Goal: Information Seeking & Learning: Compare options

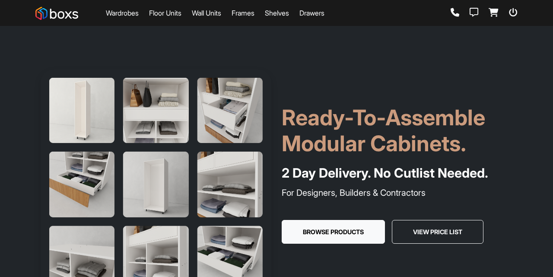
click at [119, 14] on link "Wardrobes" at bounding box center [122, 13] width 33 height 10
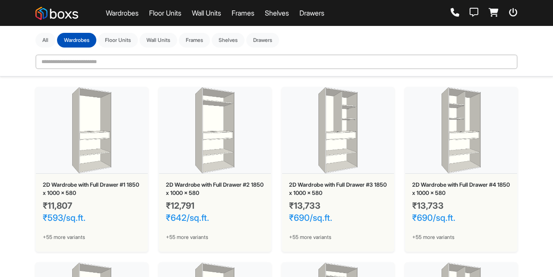
click at [71, 235] on span "+55 more variants" at bounding box center [64, 237] width 42 height 8
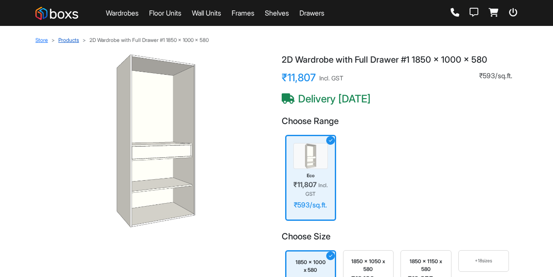
click at [69, 40] on link "Products" at bounding box center [68, 40] width 21 height 6
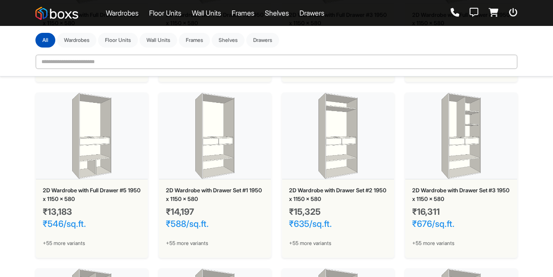
scroll to position [168, 0]
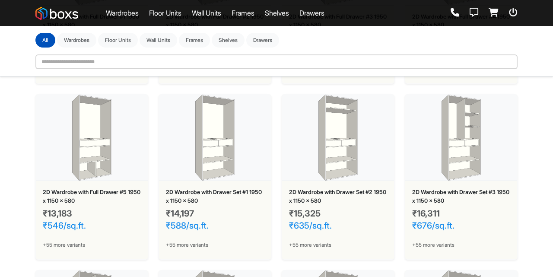
click at [60, 231] on div "₹13,183 ₹546/sq.ft." at bounding box center [92, 221] width 98 height 26
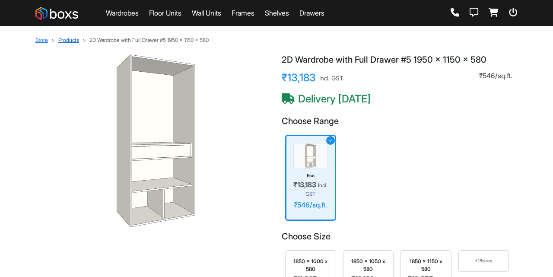
click at [71, 40] on link "Products" at bounding box center [68, 40] width 21 height 6
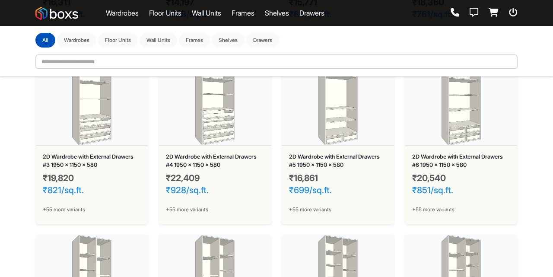
scroll to position [669, 0]
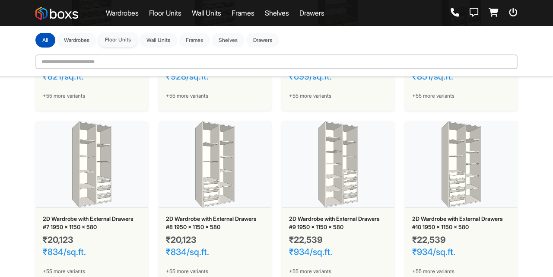
click at [122, 42] on button "Floor Units" at bounding box center [118, 39] width 40 height 15
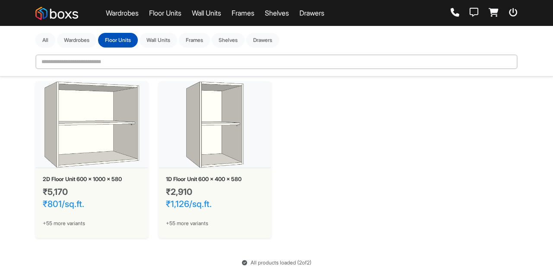
scroll to position [0, 0]
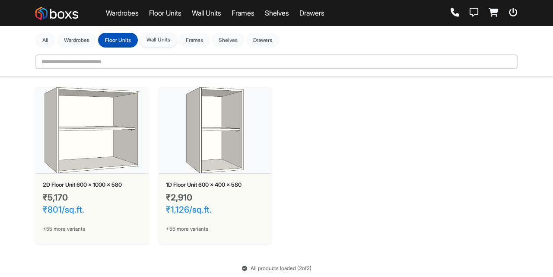
click at [169, 37] on button "Wall Units" at bounding box center [159, 39] width 38 height 15
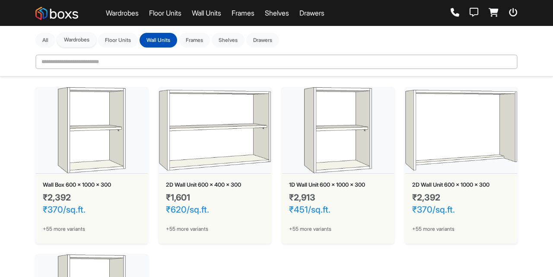
click at [79, 42] on button "Wardrobes" at bounding box center [76, 39] width 39 height 15
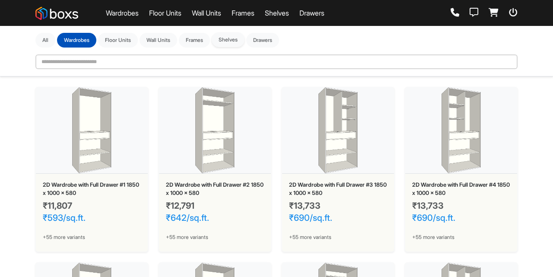
click at [226, 40] on button "Shelves" at bounding box center [228, 39] width 33 height 15
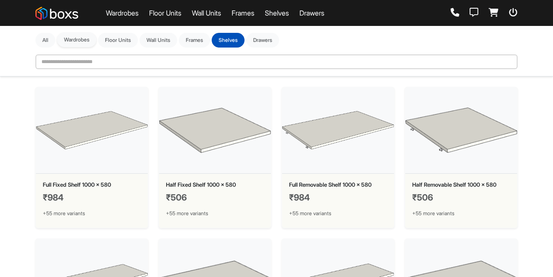
click at [74, 42] on button "Wardrobes" at bounding box center [76, 39] width 39 height 15
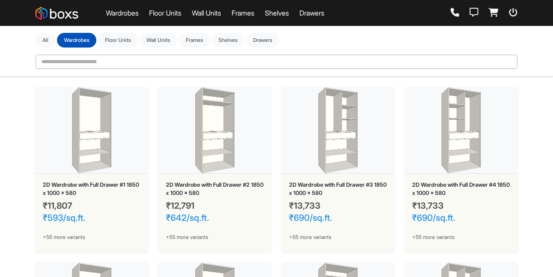
click at [103, 158] on img at bounding box center [92, 130] width 112 height 86
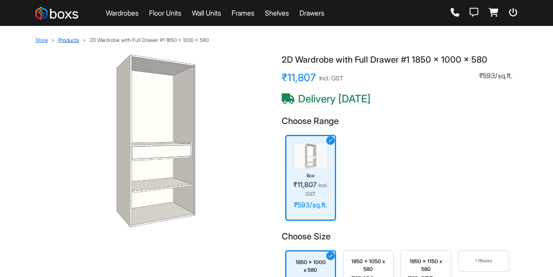
click at [61, 39] on link "Products" at bounding box center [68, 40] width 21 height 6
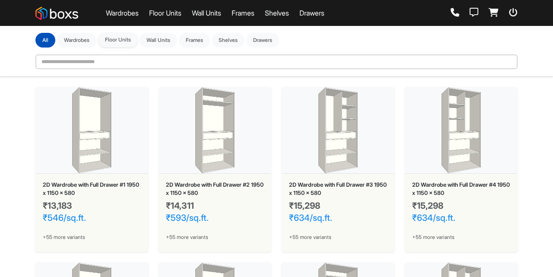
click at [122, 42] on button "Floor Units" at bounding box center [118, 39] width 40 height 15
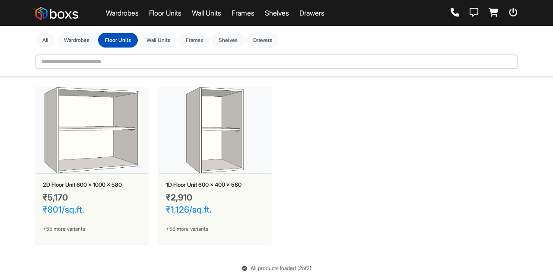
click at [108, 165] on img at bounding box center [92, 130] width 112 height 86
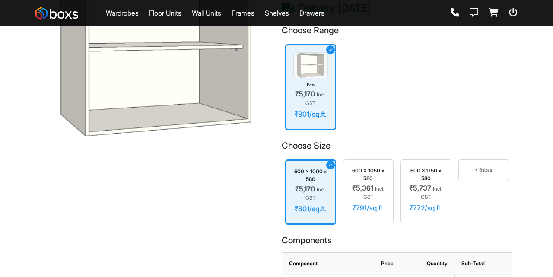
scroll to position [91, 0]
click at [358, 184] on div "₹5,361 Incl. GST" at bounding box center [369, 192] width 36 height 16
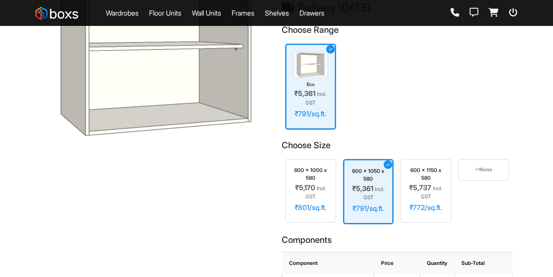
click at [403, 193] on div "600 x 1150 x 580 ₹5,737 Incl. GST ₹772/sq.ft." at bounding box center [426, 191] width 51 height 64
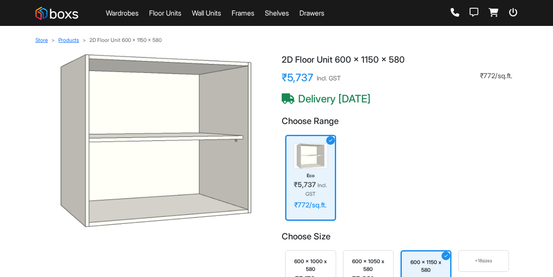
click at [178, 16] on link "Floor Units" at bounding box center [165, 13] width 32 height 10
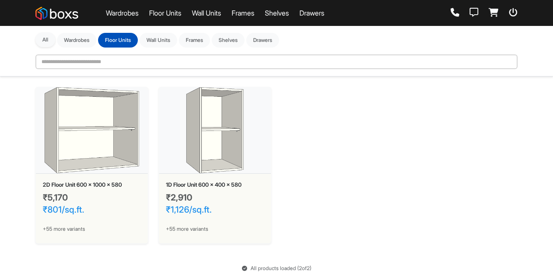
click at [52, 42] on button "All" at bounding box center [45, 39] width 20 height 15
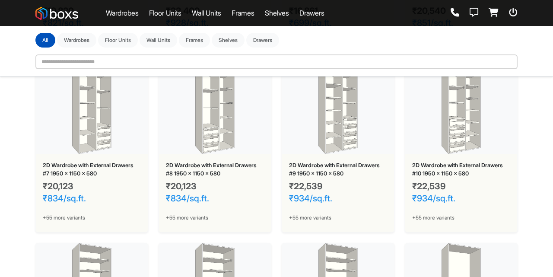
scroll to position [876, 0]
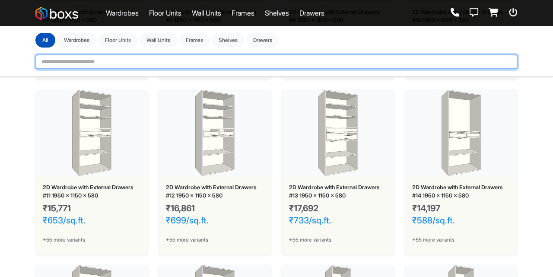
click at [136, 60] on input "text" at bounding box center [276, 61] width 482 height 15
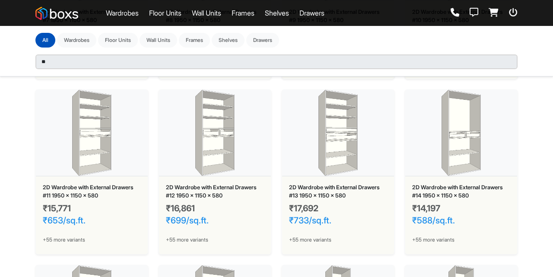
scroll to position [173, 0]
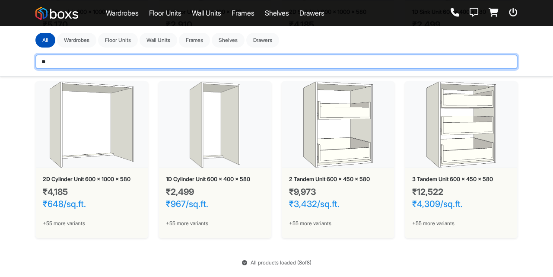
click at [86, 63] on input "**" at bounding box center [276, 61] width 482 height 15
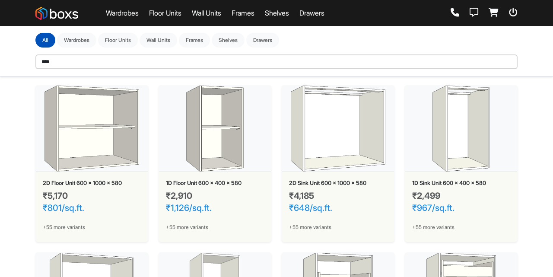
scroll to position [0, 0]
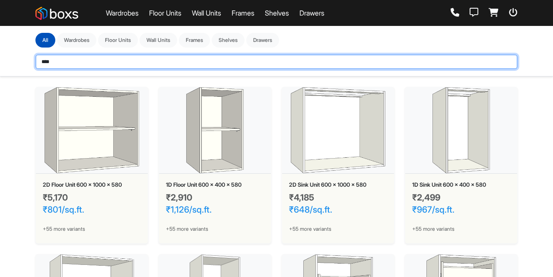
click at [71, 58] on input "****" at bounding box center [276, 61] width 482 height 15
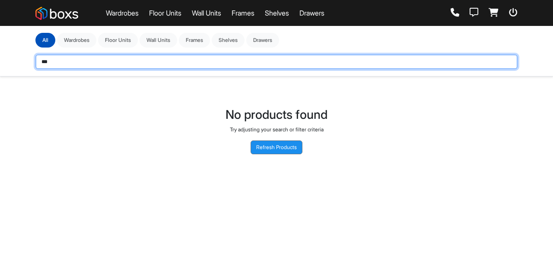
click at [96, 61] on input "***" at bounding box center [276, 61] width 482 height 15
type input "******"
click at [93, 64] on input "******" at bounding box center [276, 61] width 482 height 15
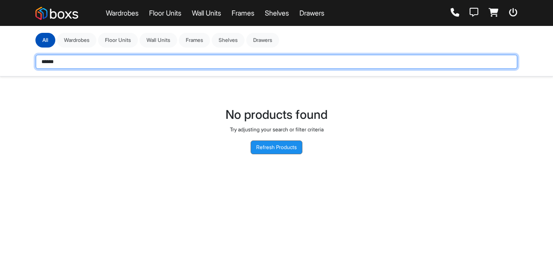
click at [93, 64] on input "******" at bounding box center [276, 61] width 482 height 15
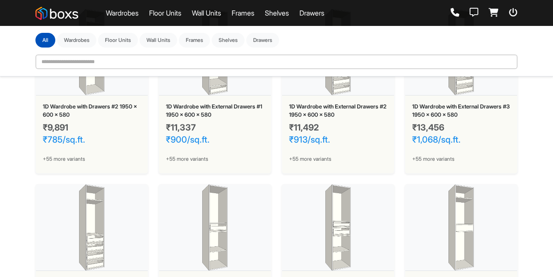
scroll to position [1309, 0]
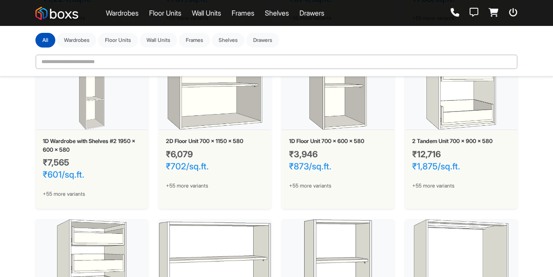
scroll to position [1625, 0]
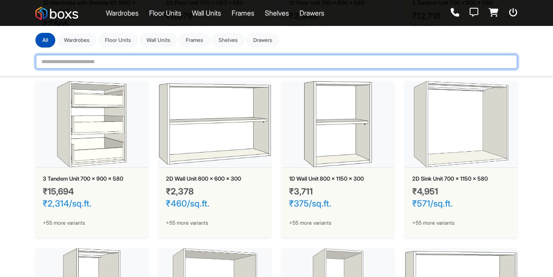
click at [281, 58] on input "text" at bounding box center [276, 61] width 482 height 15
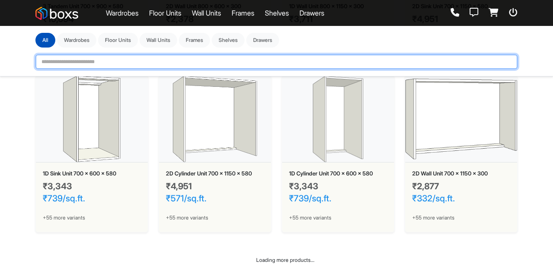
scroll to position [1933, 0]
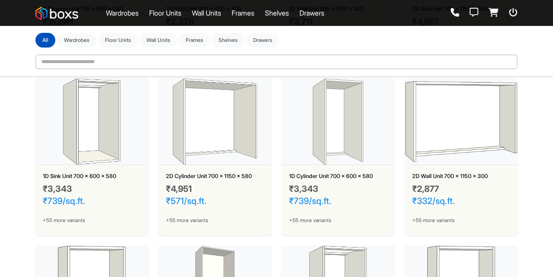
click at [267, 157] on img at bounding box center [215, 122] width 112 height 86
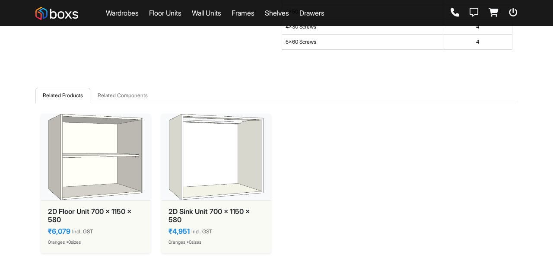
scroll to position [809, 0]
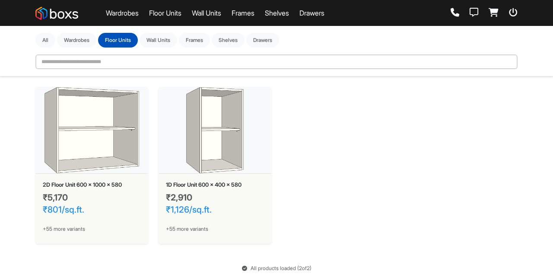
scroll to position [6, 0]
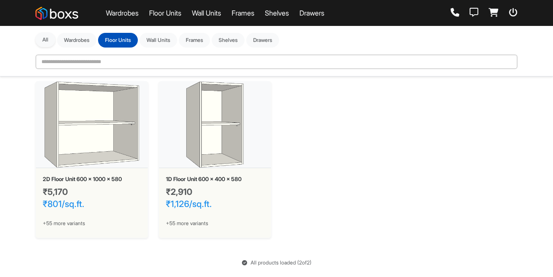
click at [45, 38] on button "All" at bounding box center [45, 39] width 20 height 15
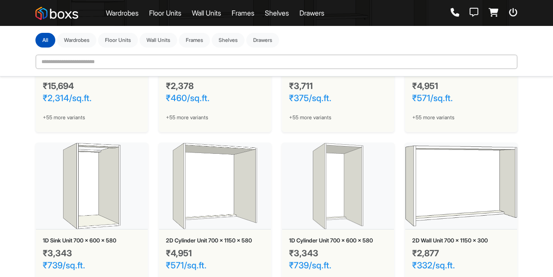
scroll to position [1890, 0]
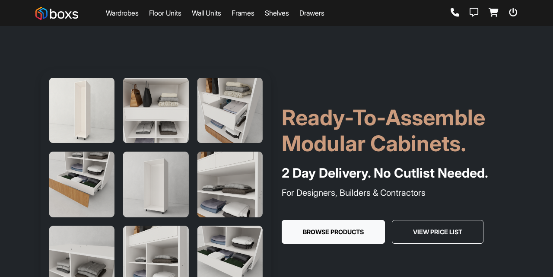
click at [125, 13] on link "Wardrobes" at bounding box center [122, 13] width 33 height 10
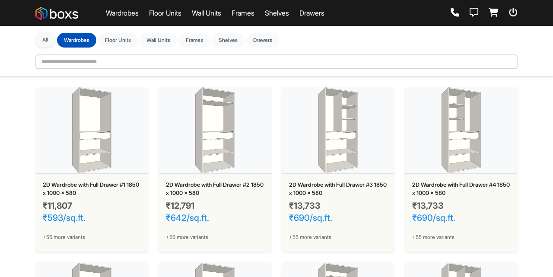
click at [46, 43] on button "All" at bounding box center [45, 39] width 20 height 15
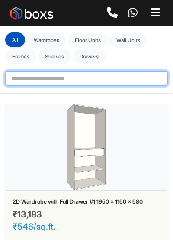
click at [56, 72] on input "text" at bounding box center [86, 78] width 163 height 15
